Goal: Check status: Check status

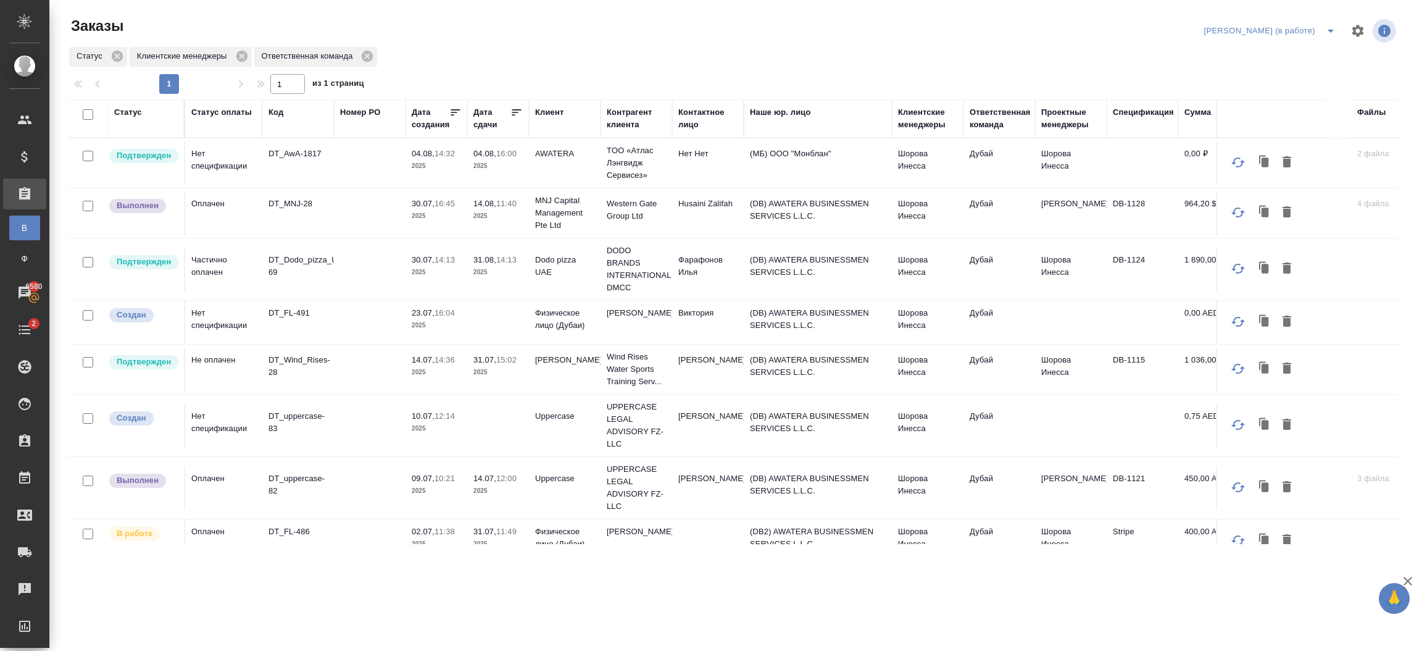
click at [912, 185] on td "Шорова Инесса" at bounding box center [928, 162] width 72 height 43
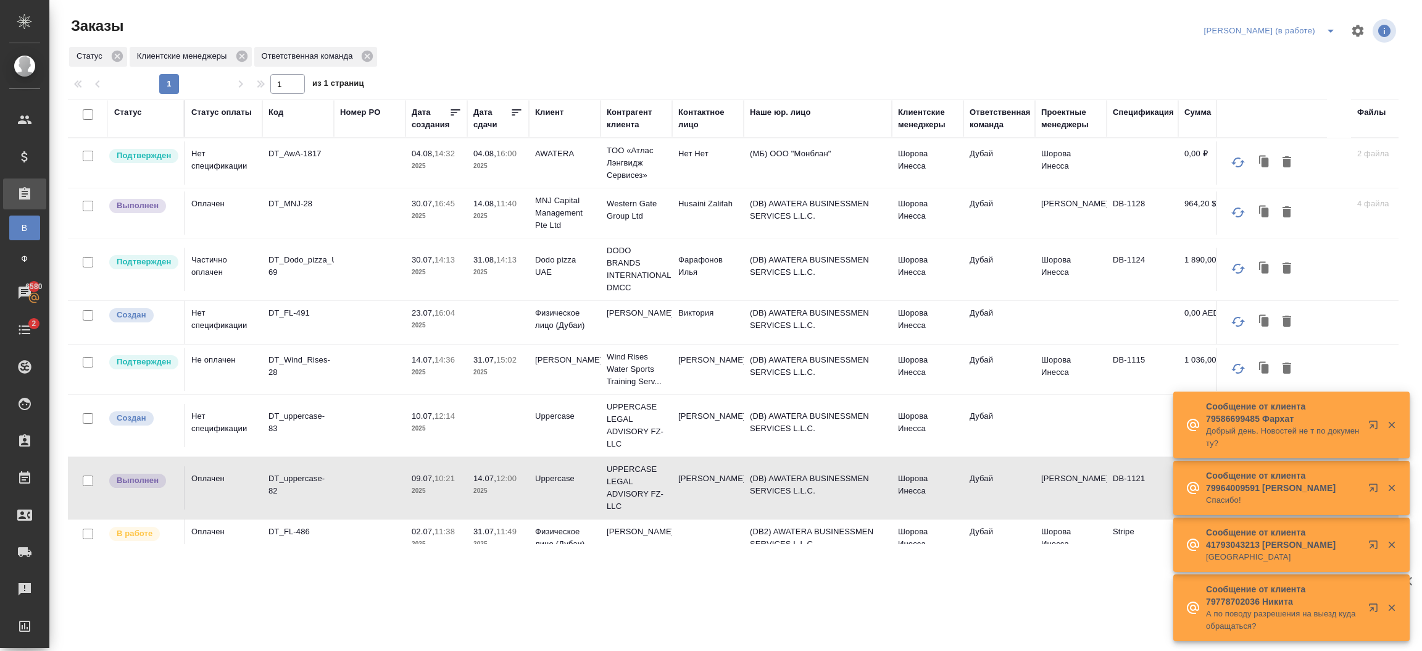
click at [912, 185] on td "Шорова Инесса" at bounding box center [928, 162] width 72 height 43
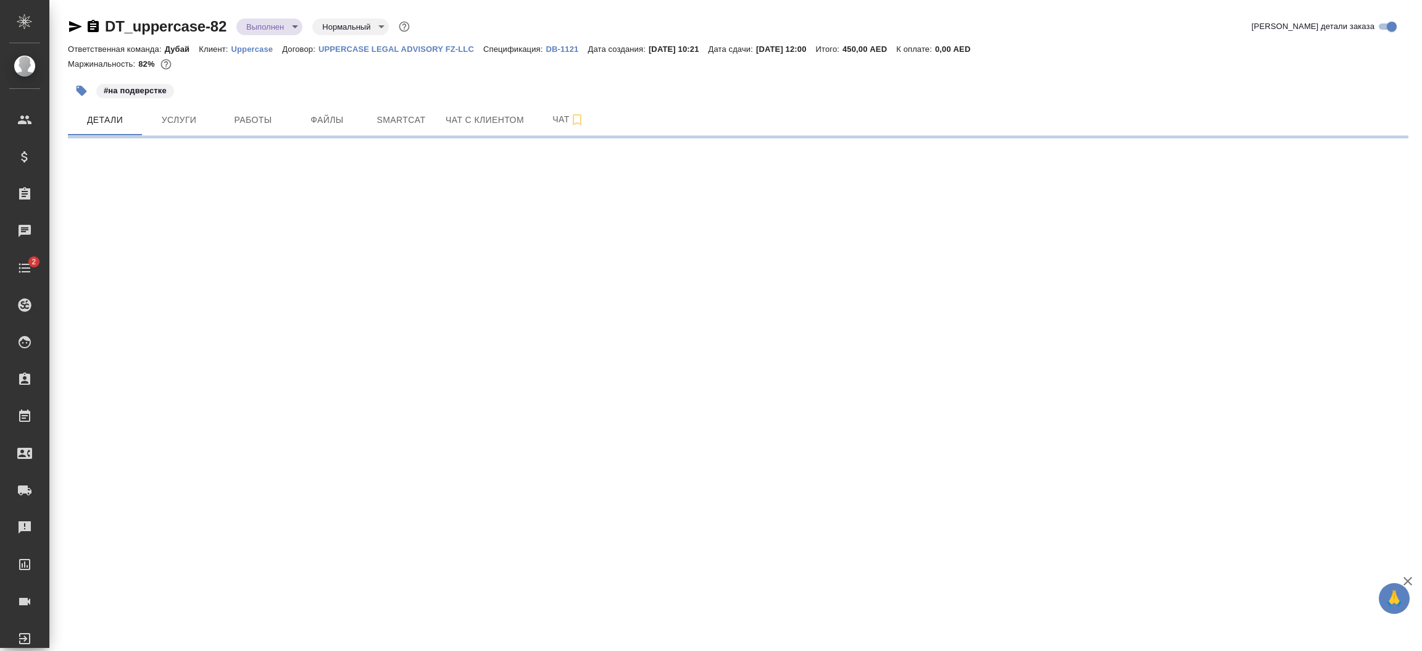
select select "RU"
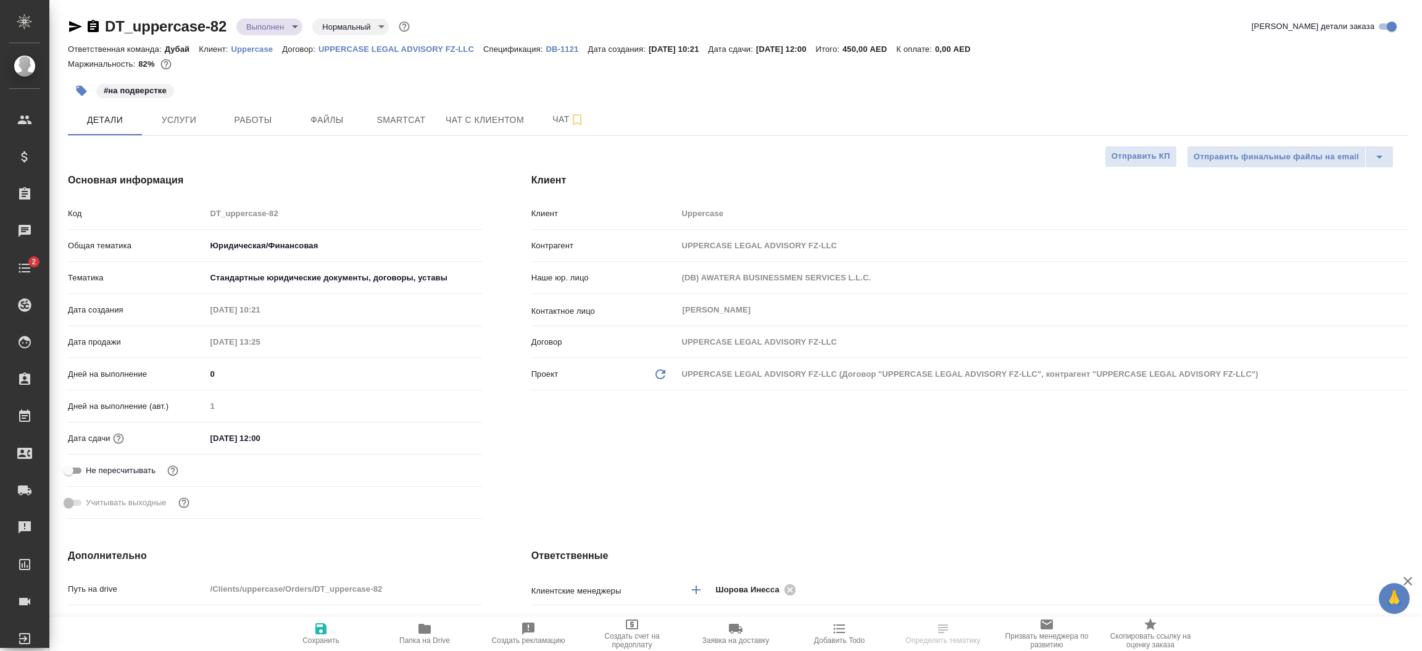
type textarea "x"
click at [261, 27] on body "🙏 .cls-1 fill:#fff; AWATERA [PERSON_NAME].shorova_kiev Клиенты Спецификации Зак…" at bounding box center [711, 325] width 1422 height 651
type textarea "x"
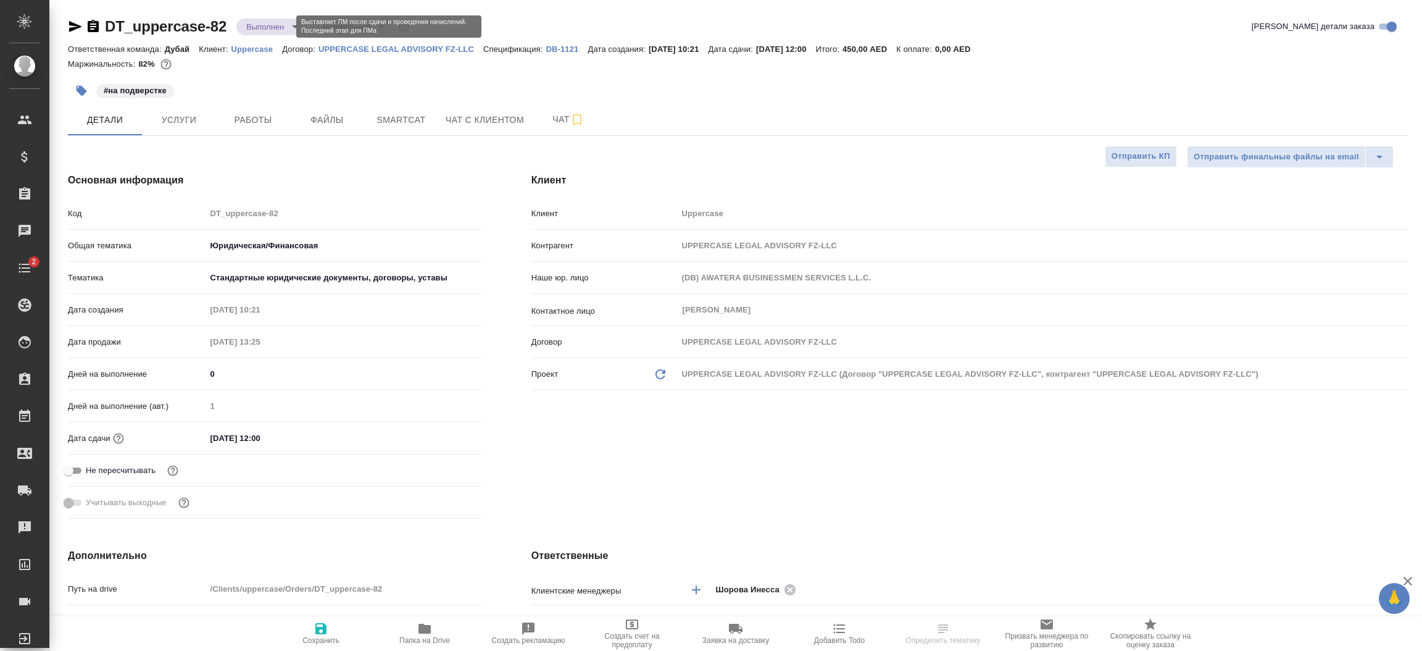
type textarea "x"
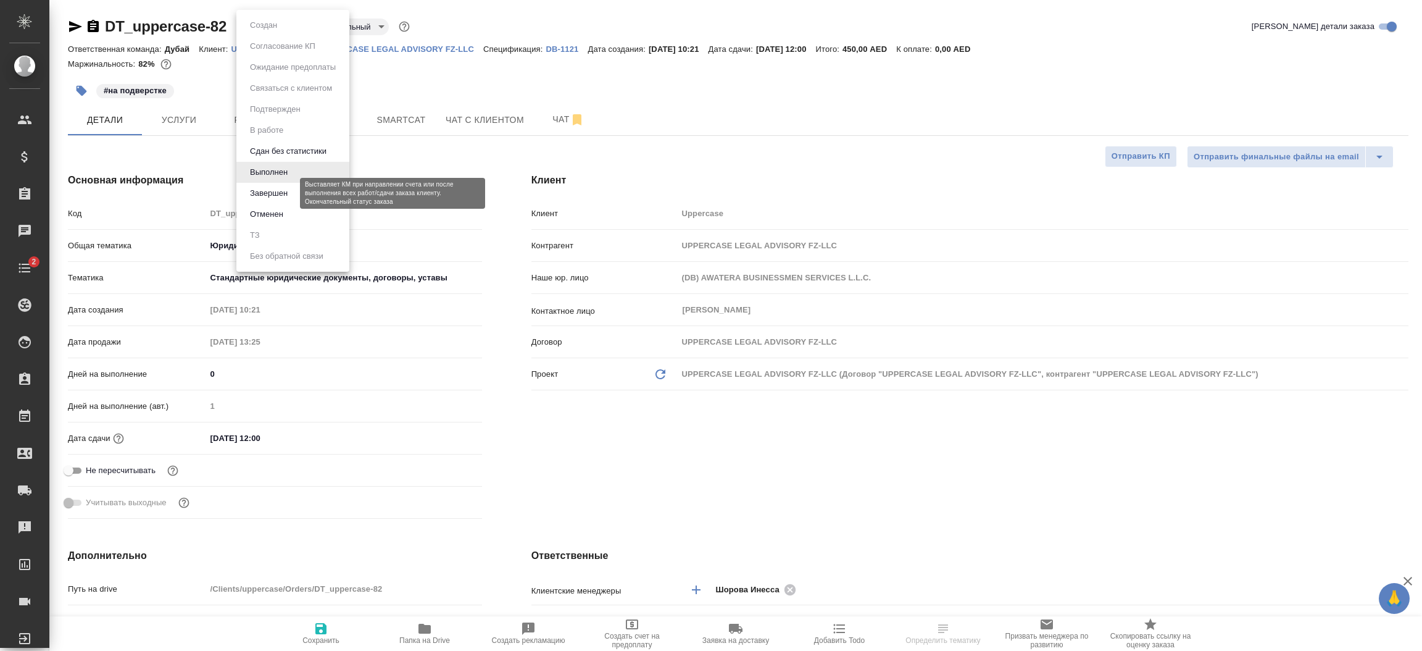
click at [262, 190] on button "Завершен" at bounding box center [268, 193] width 45 height 14
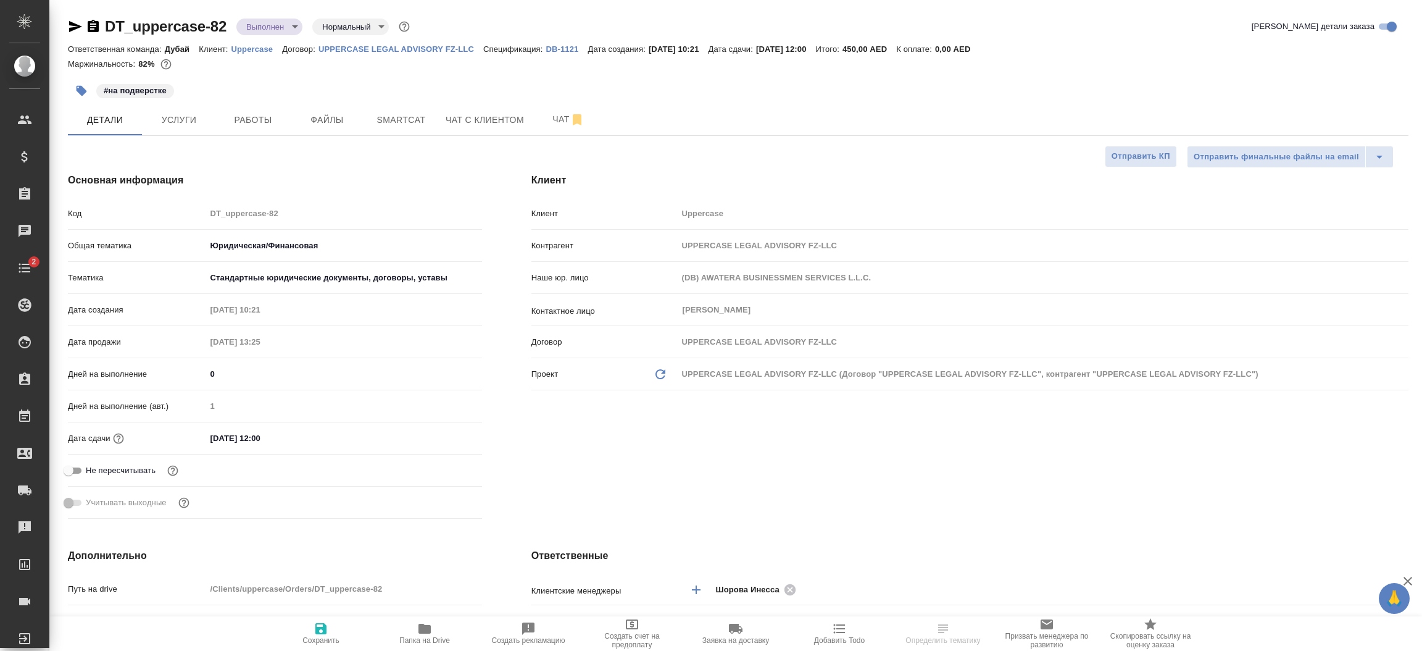
type textarea "x"
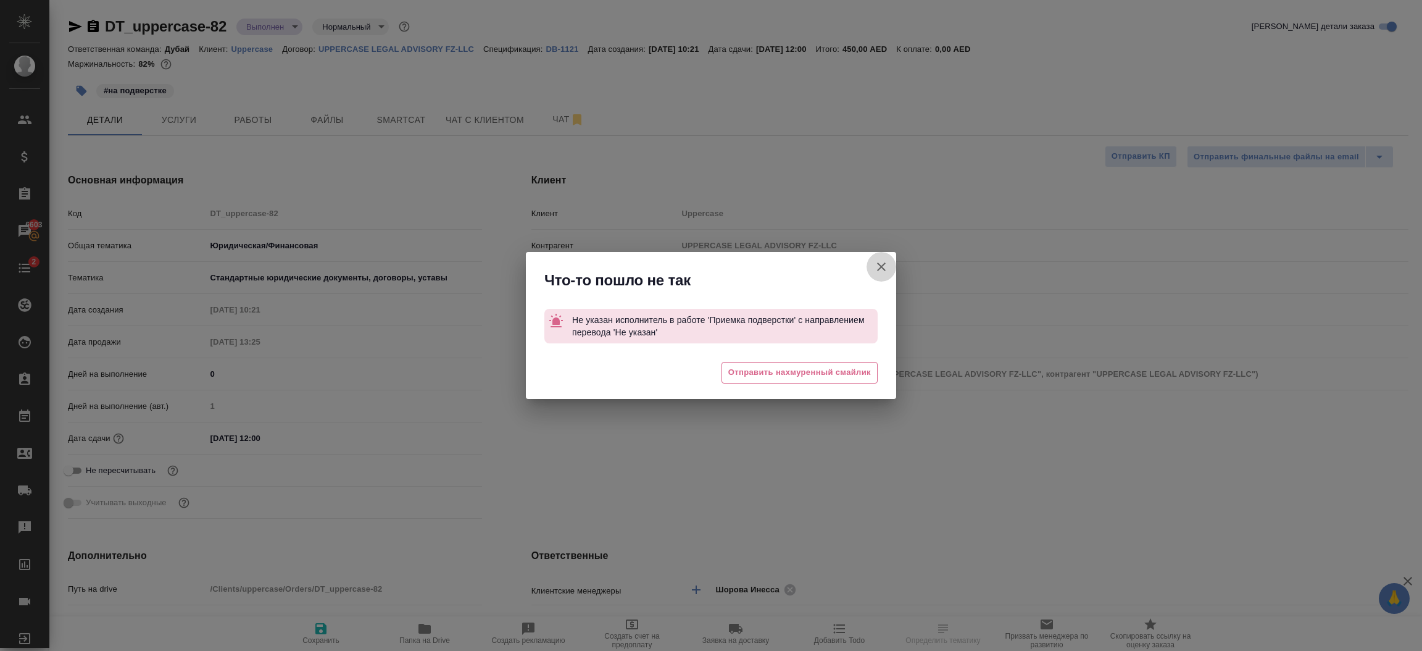
click at [887, 267] on icon "button" at bounding box center [881, 266] width 15 height 15
type textarea "x"
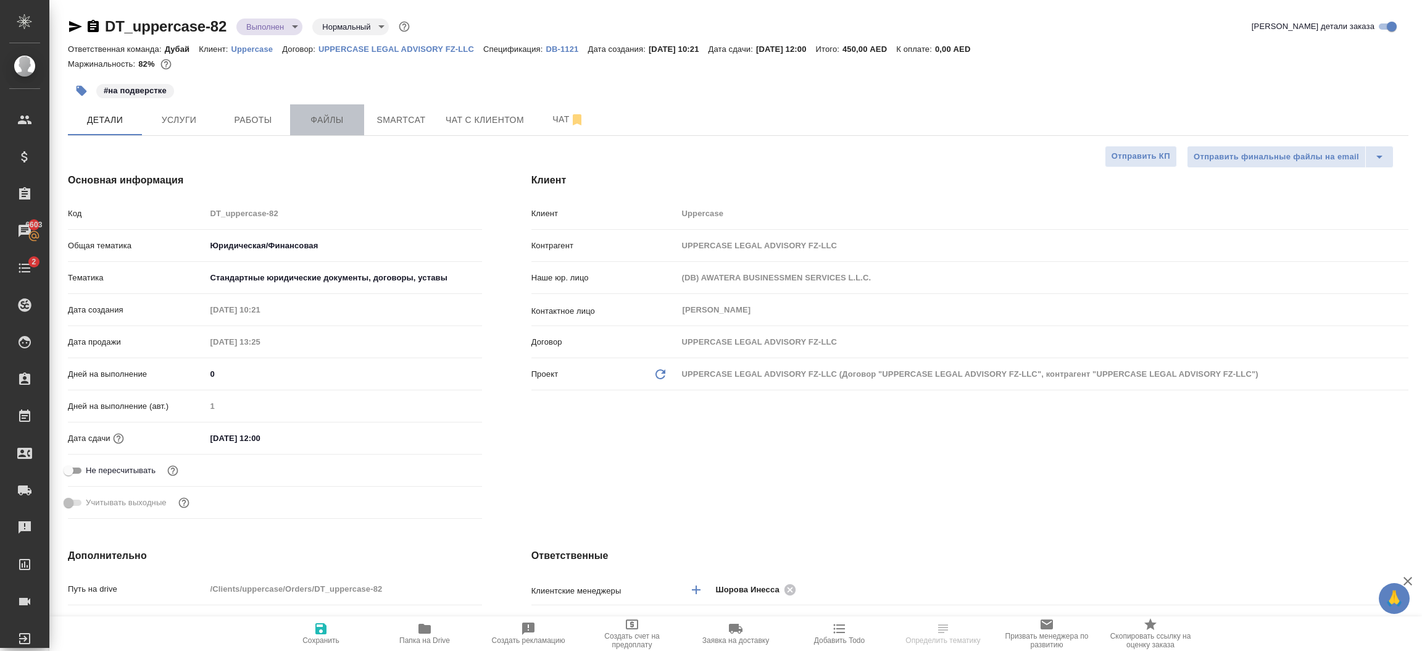
click at [320, 121] on span "Файлы" at bounding box center [327, 119] width 59 height 15
click at [262, 114] on span "Работы" at bounding box center [252, 119] width 59 height 15
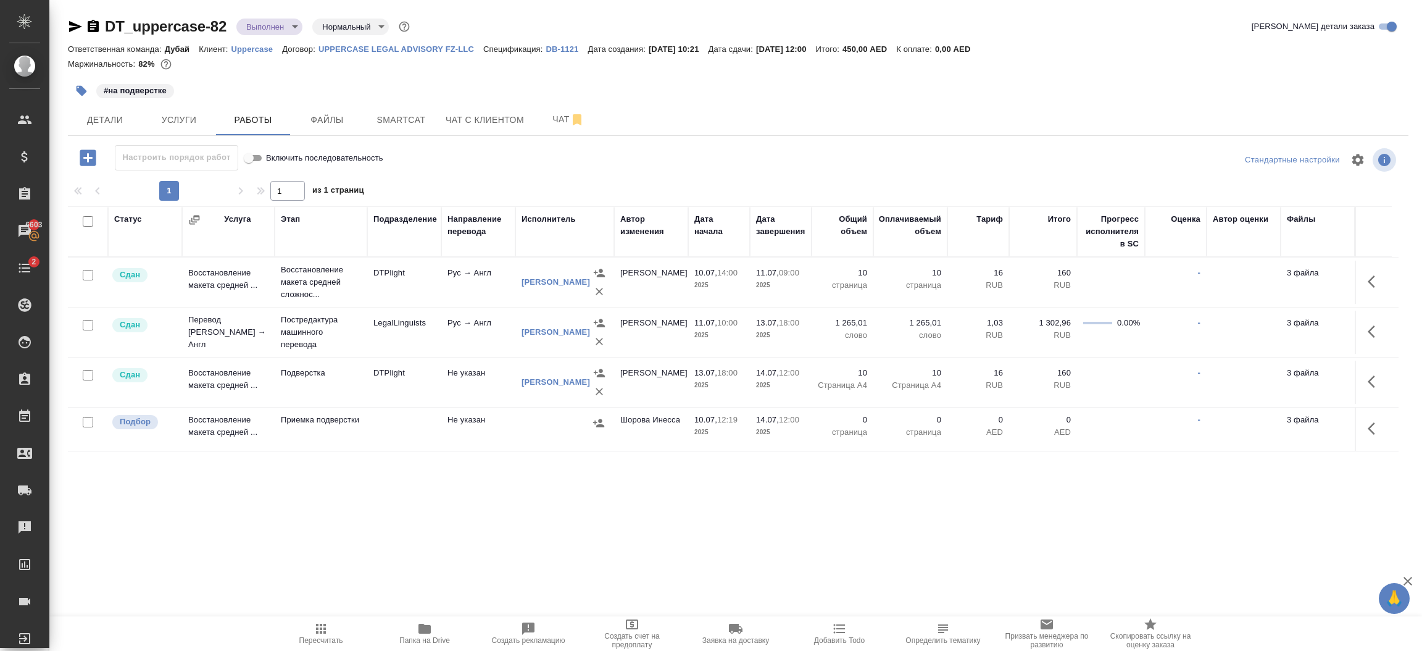
click at [78, 284] on div at bounding box center [88, 275] width 28 height 17
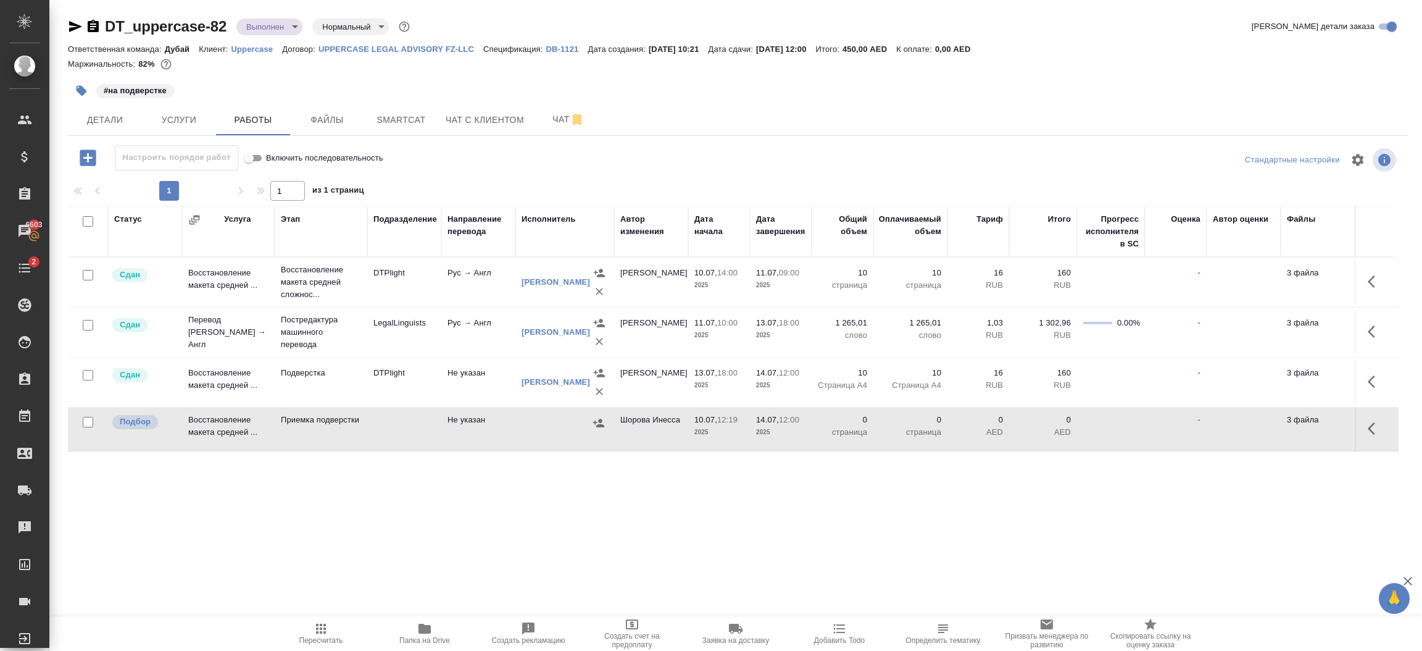
click at [83, 424] on input "checkbox" at bounding box center [88, 422] width 10 height 10
checkbox input "true"
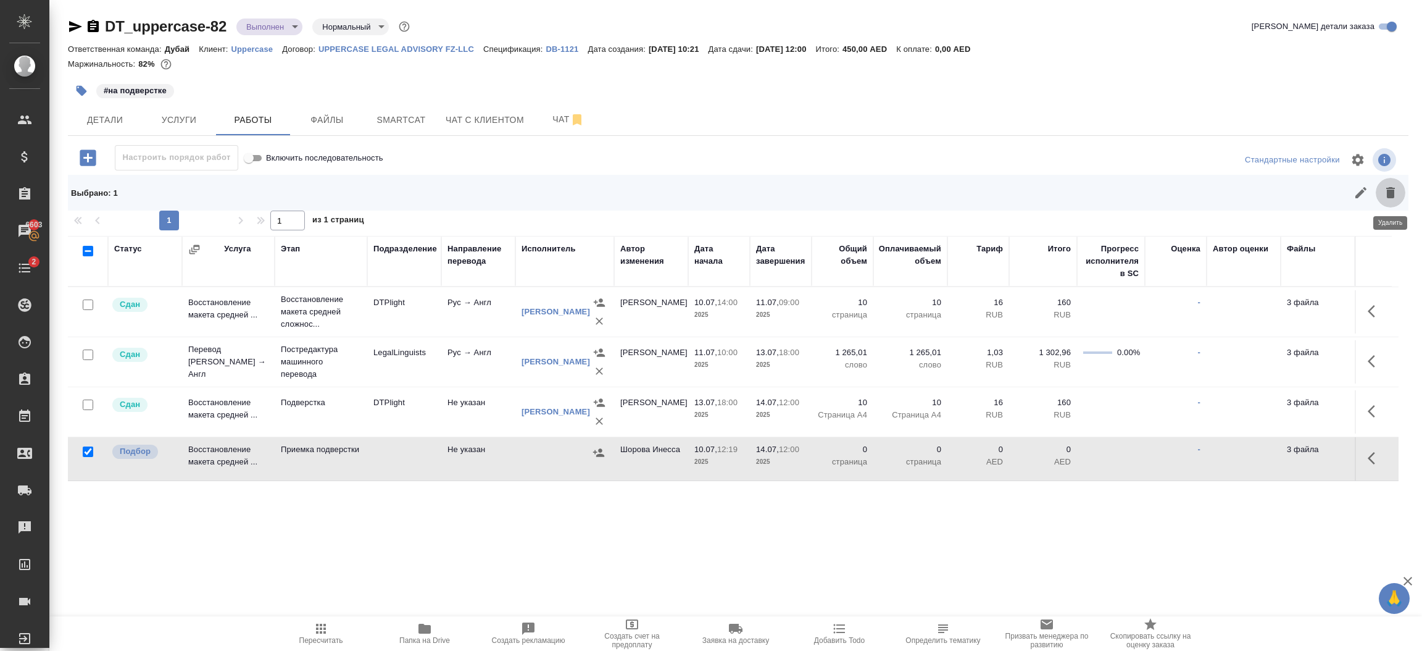
click at [1392, 198] on icon "button" at bounding box center [1391, 192] width 15 height 15
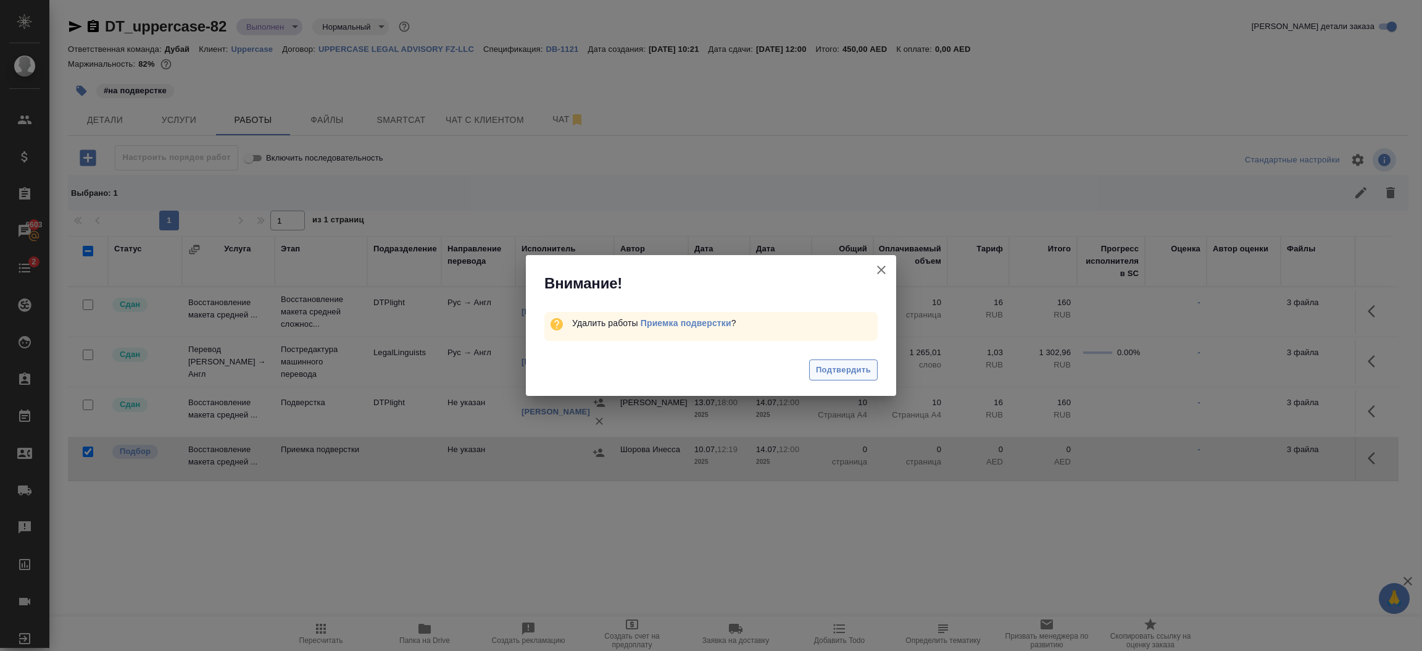
click at [875, 375] on button "Подтвердить" at bounding box center [843, 370] width 69 height 22
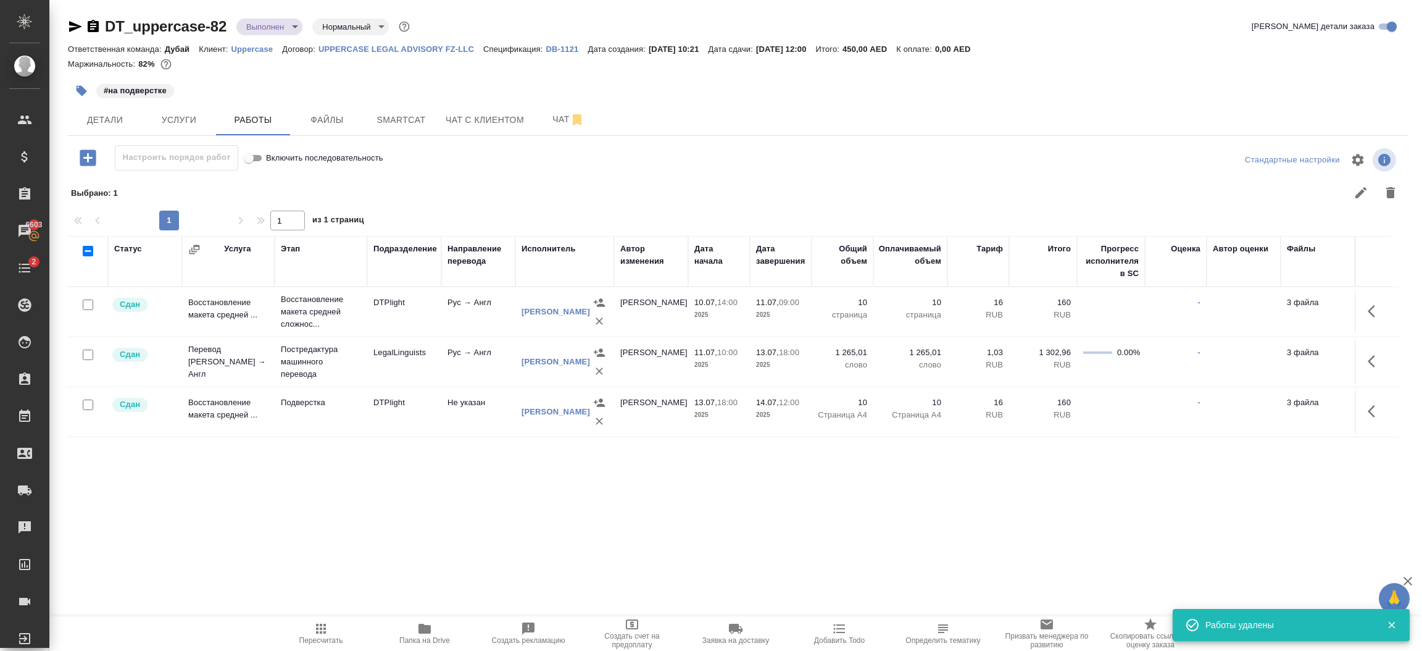
click at [288, 21] on body "🙏 .cls-1 fill:#fff; AWATERA [PERSON_NAME].shorova_kiev Клиенты Спецификации Зак…" at bounding box center [711, 325] width 1422 height 651
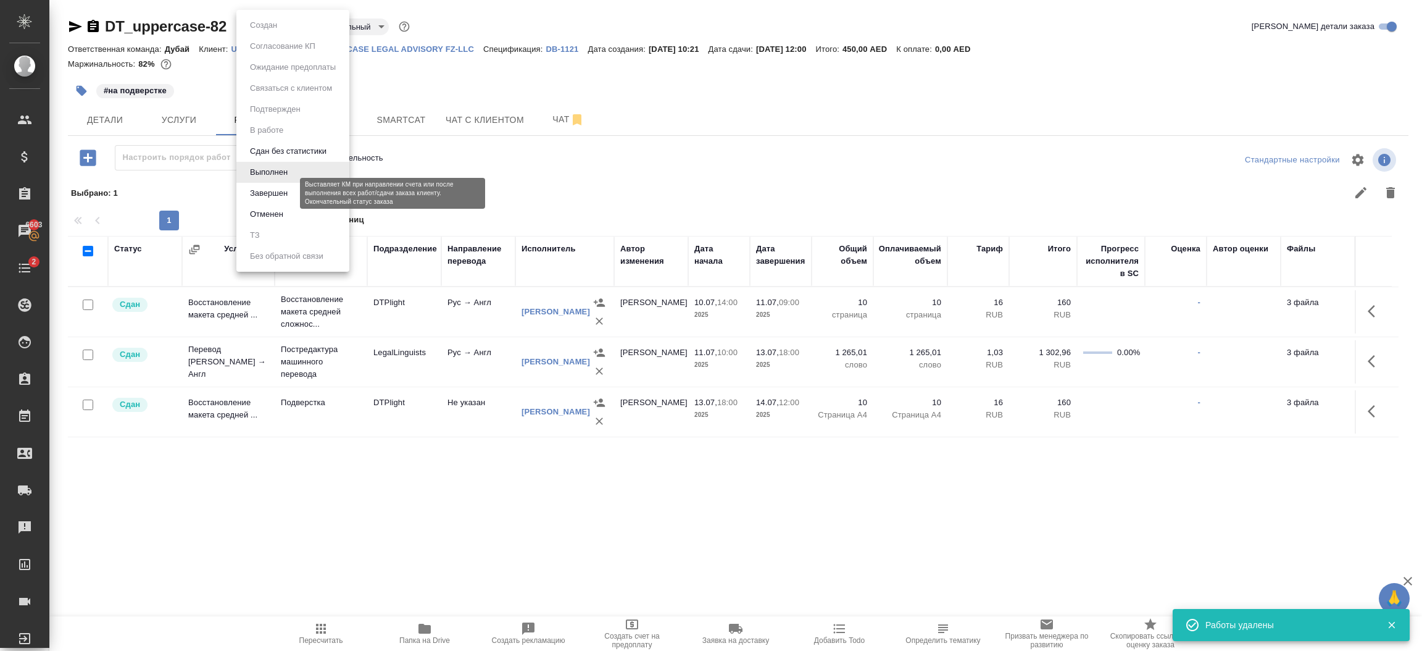
click at [269, 190] on button "Завершен" at bounding box center [268, 193] width 45 height 14
